Goal: Check status: Check status

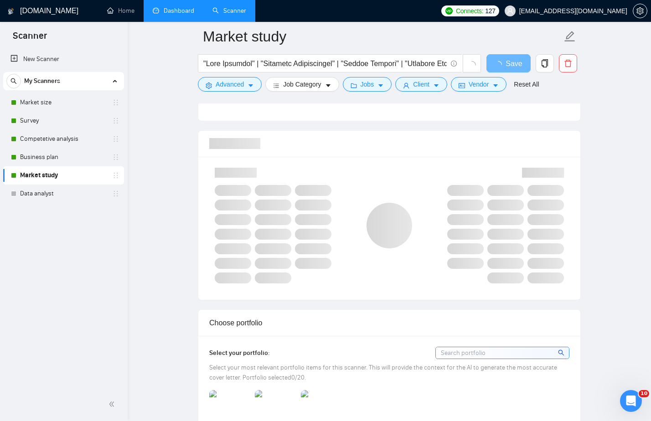
click at [180, 15] on link "Dashboard" at bounding box center [173, 11] width 41 height 8
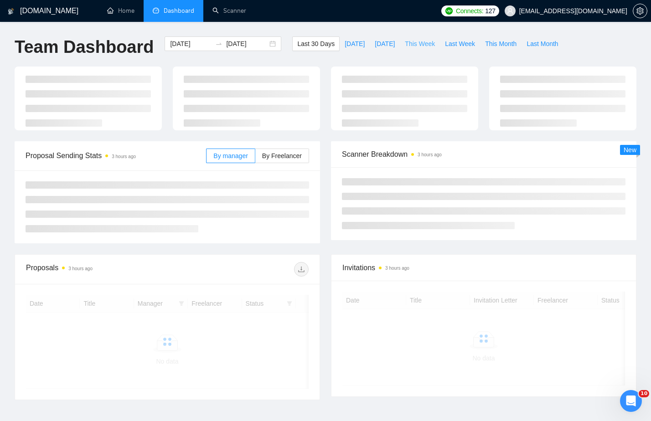
click at [423, 47] on span "This Week" at bounding box center [420, 44] width 30 height 10
type input "[DATE]"
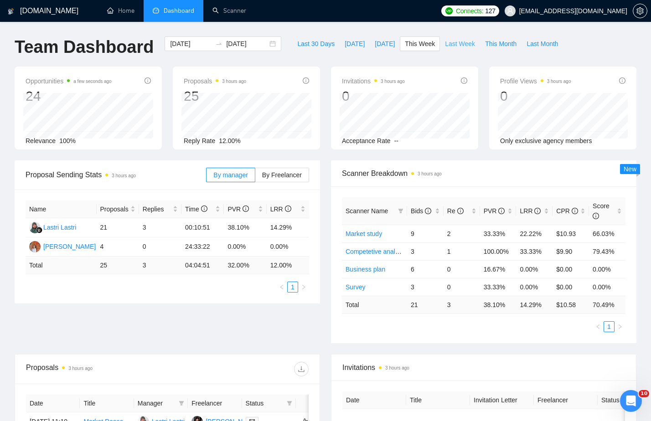
click at [460, 47] on span "Last Week" at bounding box center [460, 44] width 30 height 10
type input "[DATE]"
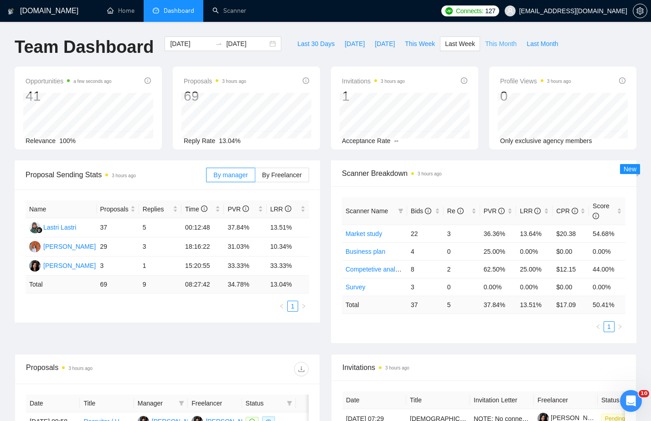
click at [502, 42] on span "This Month" at bounding box center [500, 44] width 31 height 10
type input "[DATE]"
click at [551, 45] on span "Last Month" at bounding box center [542, 44] width 31 height 10
type input "[DATE]"
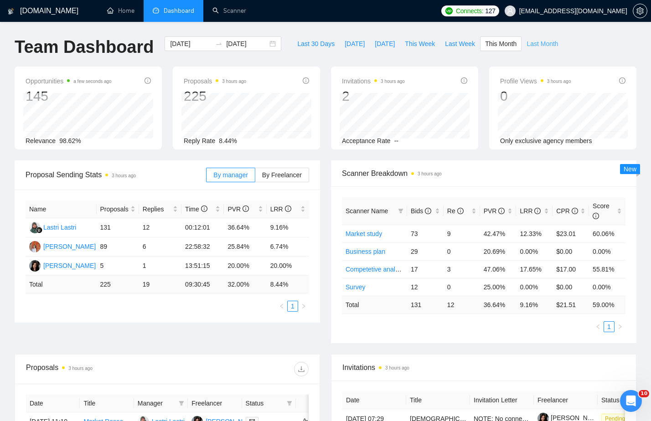
type input "[DATE]"
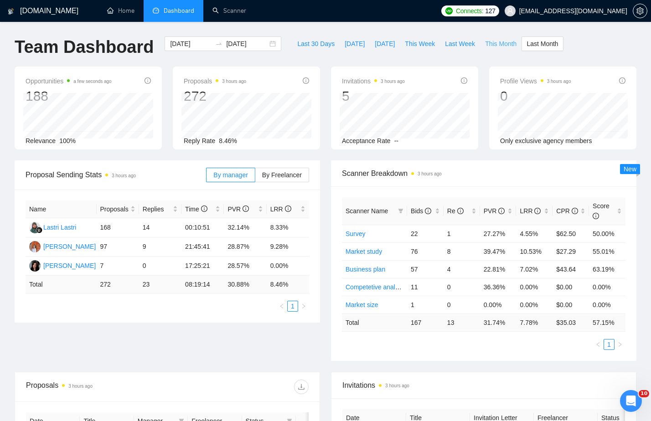
click at [503, 43] on span "This Month" at bounding box center [500, 44] width 31 height 10
type input "[DATE]"
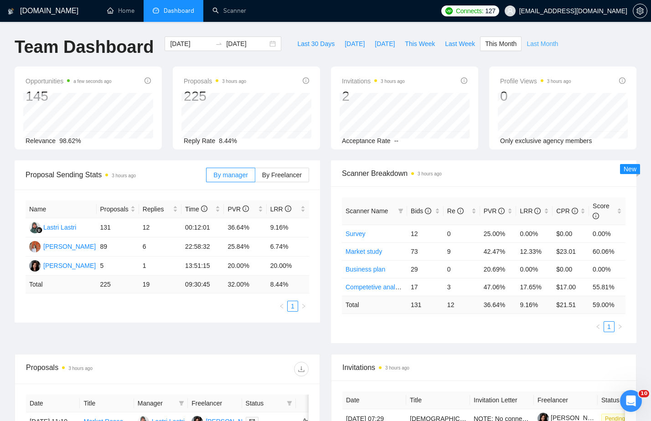
click at [543, 43] on span "Last Month" at bounding box center [542, 44] width 31 height 10
type input "[DATE]"
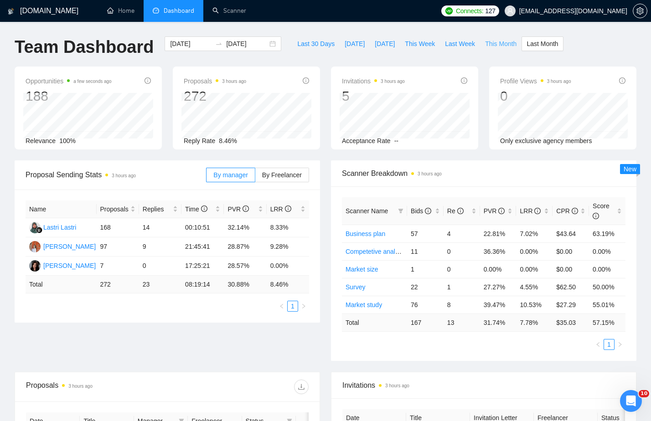
click at [510, 43] on span "This Month" at bounding box center [500, 44] width 31 height 10
type input "[DATE]"
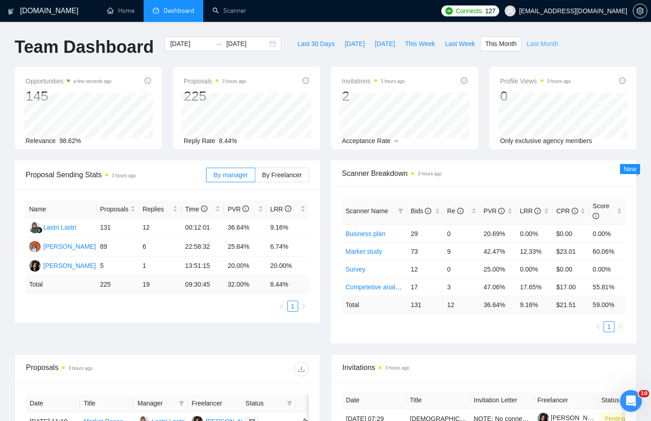
click at [547, 42] on span "Last Month" at bounding box center [542, 44] width 31 height 10
type input "[DATE]"
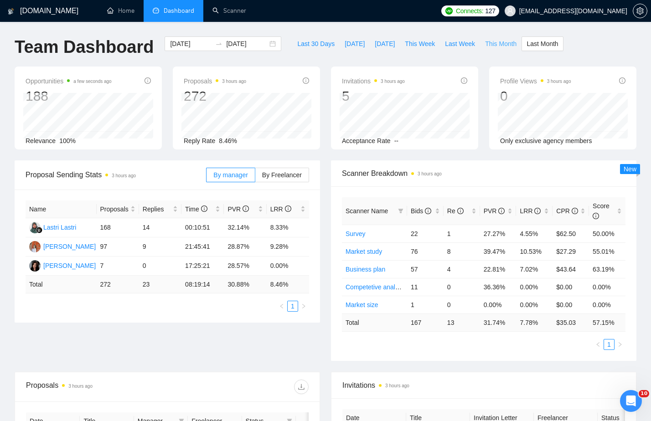
click at [508, 42] on span "This Month" at bounding box center [500, 44] width 31 height 10
type input "[DATE]"
